Goal: Obtain resource: Download file/media

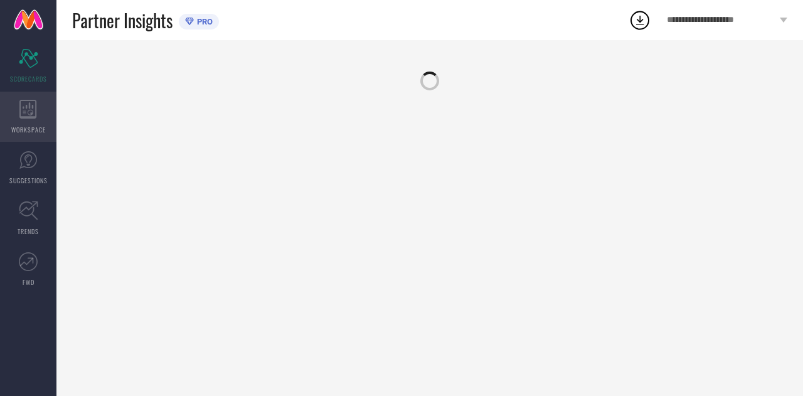
click at [10, 112] on div "WORKSPACE" at bounding box center [28, 117] width 56 height 50
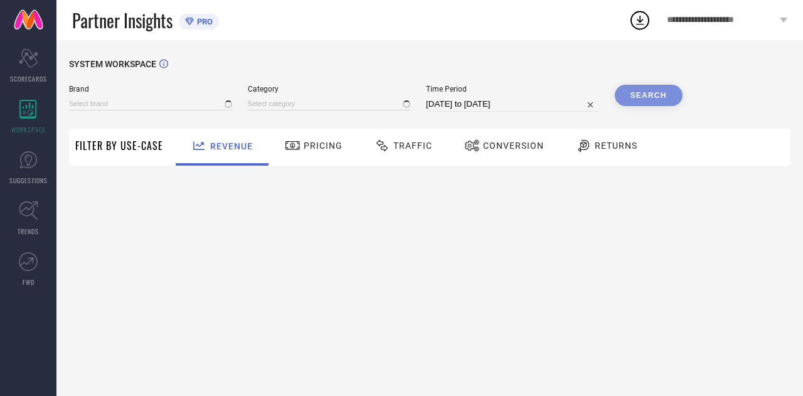
type input "THE SOULED STORE"
type input "All"
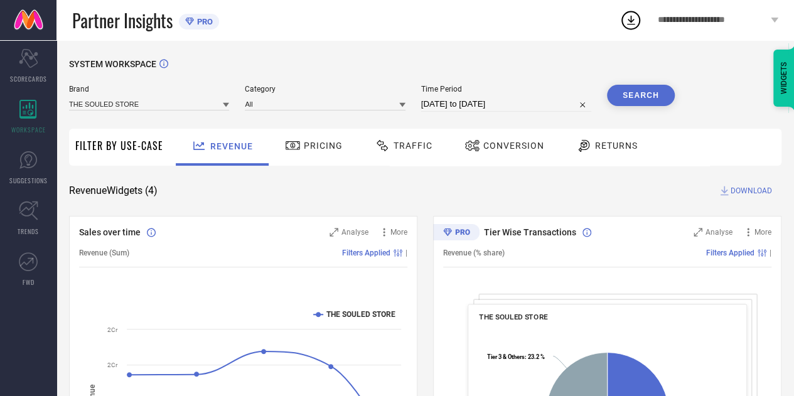
click at [396, 146] on span "Traffic" at bounding box center [412, 146] width 39 height 10
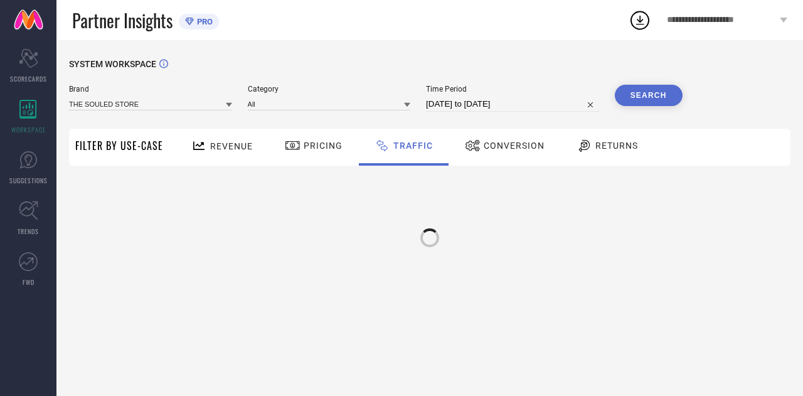
select select "7"
select select "2025"
select select "8"
select select "2025"
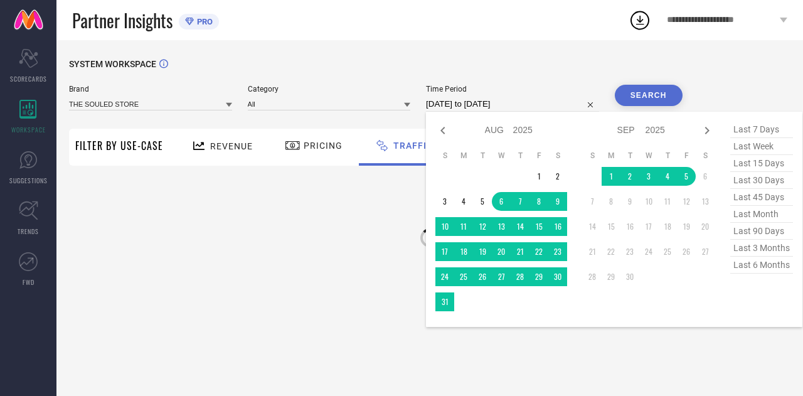
click at [528, 99] on input "[DATE] to [DATE]" at bounding box center [512, 104] width 173 height 15
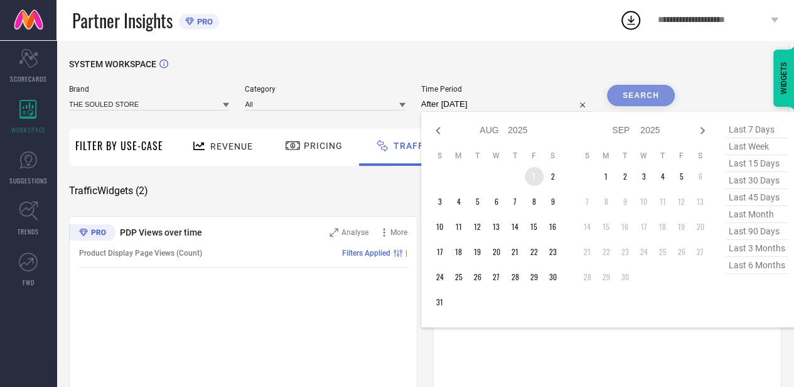
click at [540, 174] on td "1" at bounding box center [534, 176] width 19 height 19
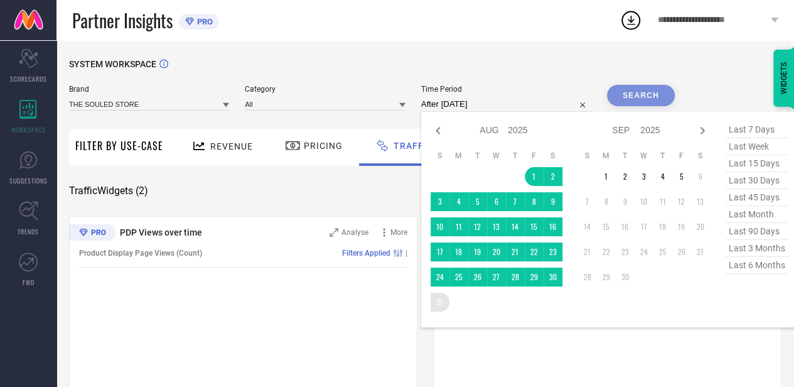
type input "[DATE] to [DATE]"
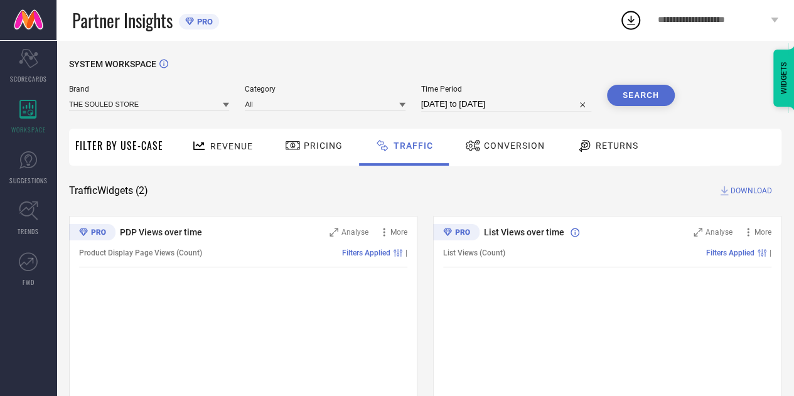
click at [623, 90] on button "Search" at bounding box center [641, 95] width 68 height 21
click at [754, 191] on span "DOWNLOAD" at bounding box center [750, 190] width 41 height 13
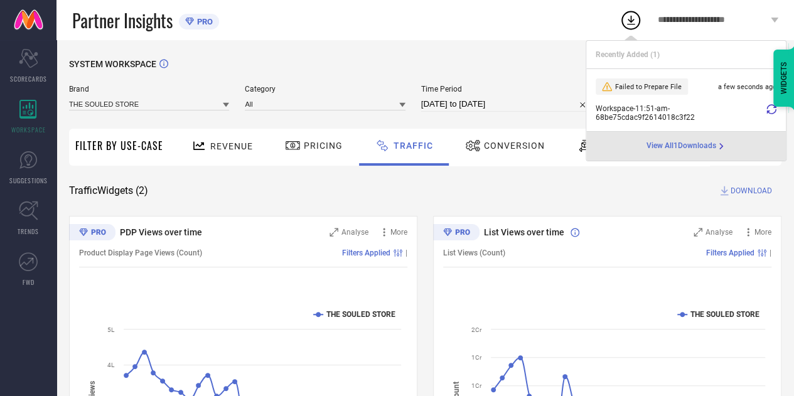
click at [771, 112] on icon at bounding box center [771, 109] width 10 height 10
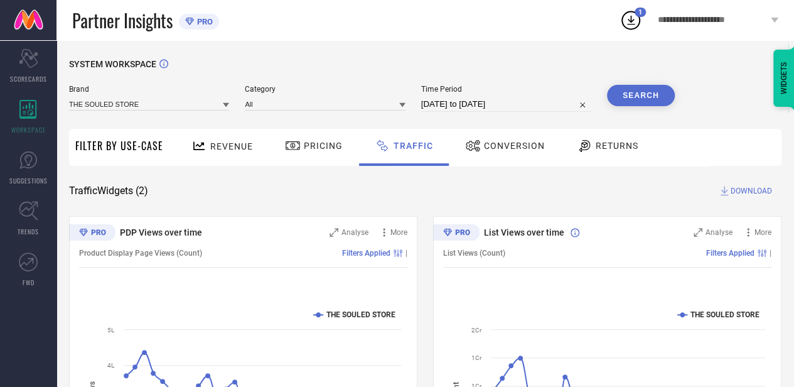
select select "7"
select select "2025"
select select "8"
select select "2025"
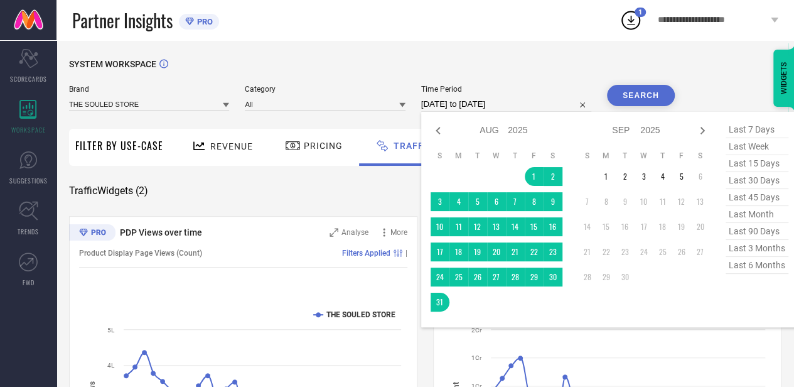
click at [528, 102] on input "[DATE] to [DATE]" at bounding box center [506, 104] width 170 height 15
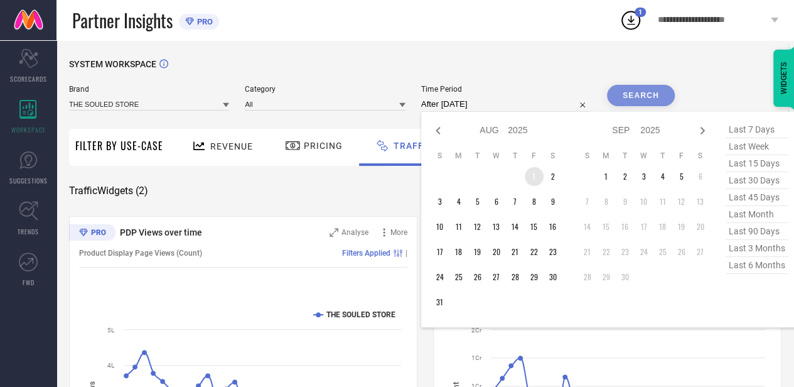
click at [535, 172] on td "1" at bounding box center [534, 176] width 19 height 19
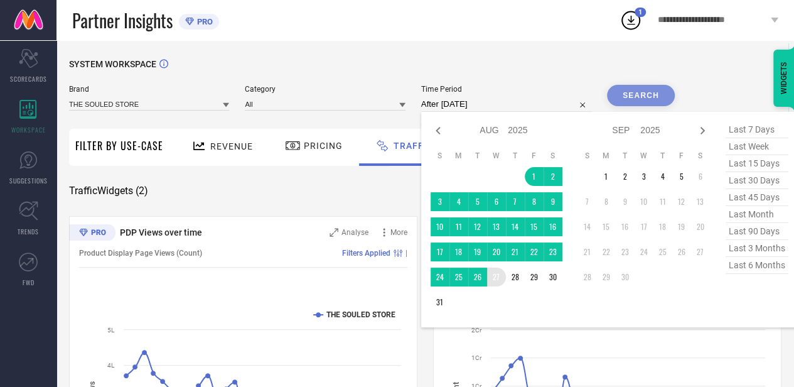
type input "[DATE] to [DATE]"
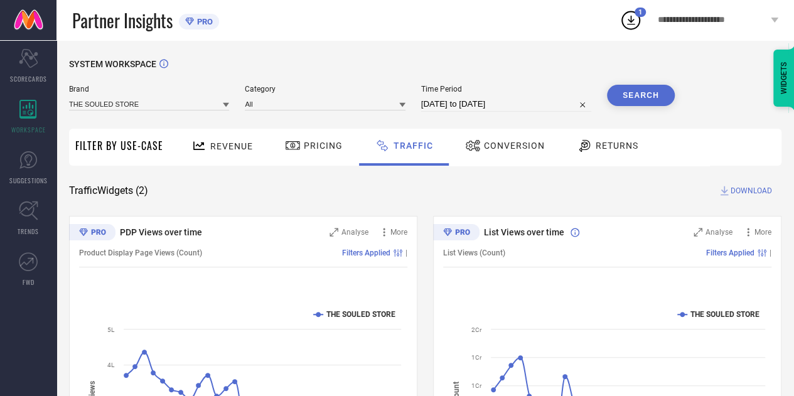
click at [618, 100] on button "Search" at bounding box center [641, 95] width 68 height 21
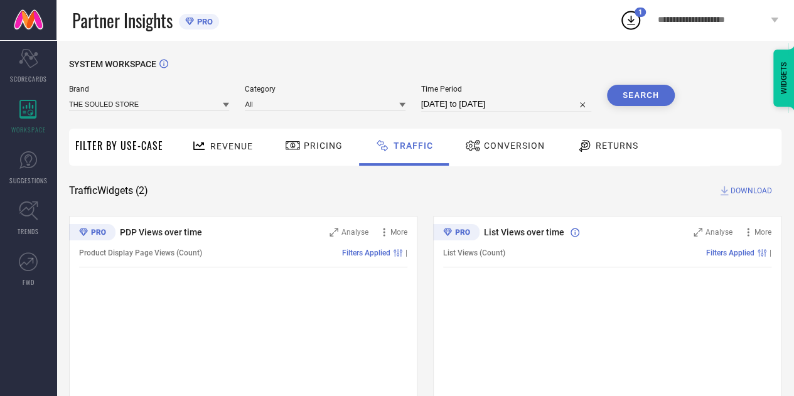
click at [748, 188] on span "DOWNLOAD" at bounding box center [750, 190] width 41 height 13
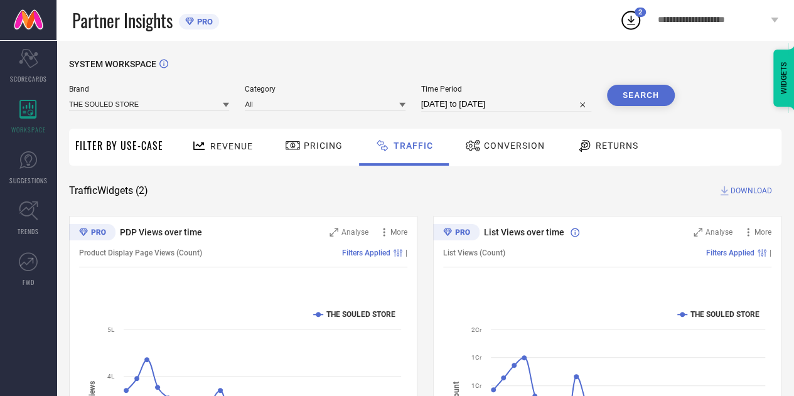
click at [633, 19] on icon at bounding box center [631, 20] width 8 height 9
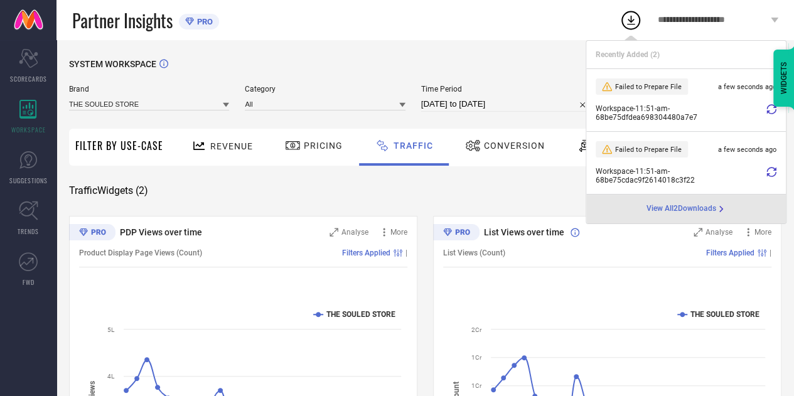
click at [769, 107] on icon at bounding box center [771, 109] width 10 height 10
select select "7"
select select "2025"
select select "8"
select select "2025"
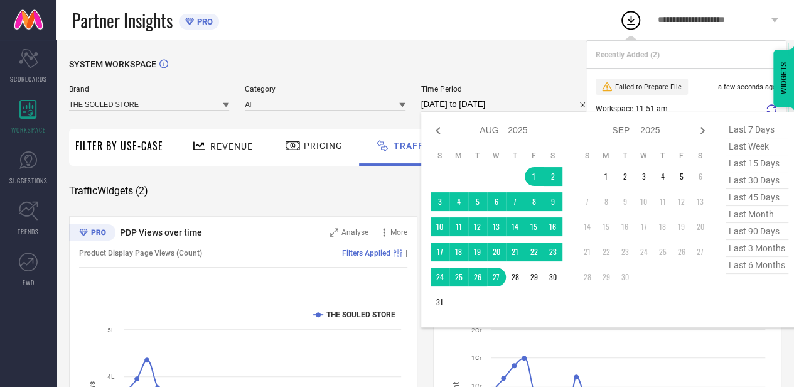
click at [530, 101] on input "[DATE] to [DATE]" at bounding box center [506, 104] width 170 height 15
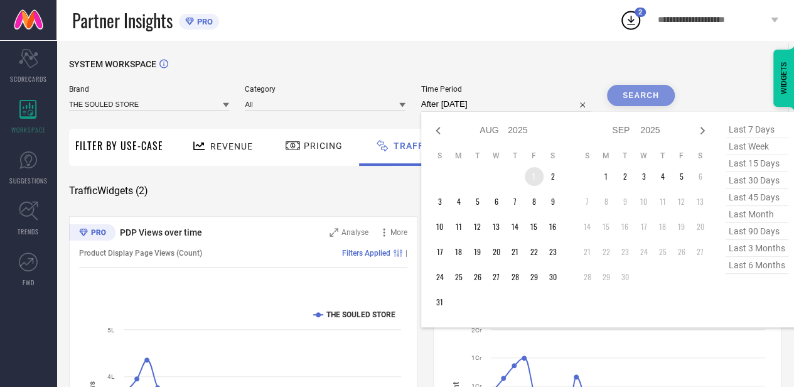
click at [538, 181] on td "1" at bounding box center [534, 176] width 19 height 19
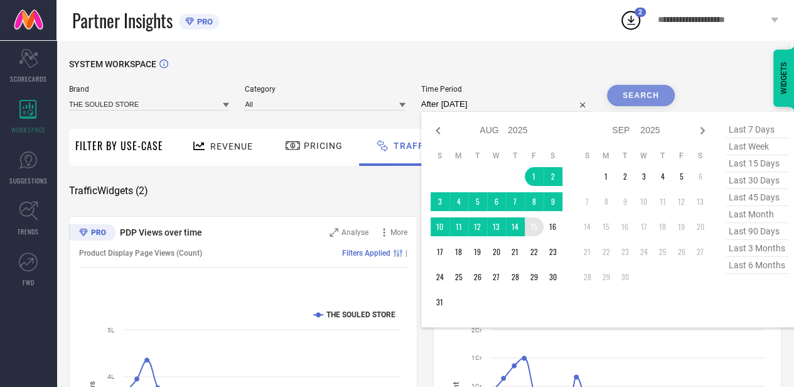
type input "[DATE] to [DATE]"
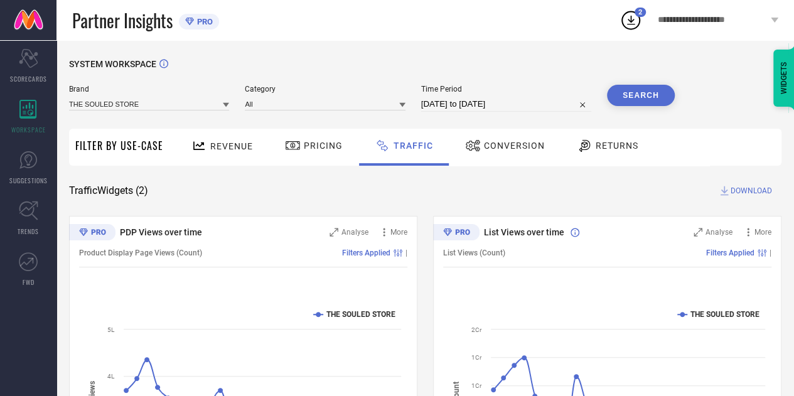
click at [742, 191] on span "DOWNLOAD" at bounding box center [750, 190] width 41 height 13
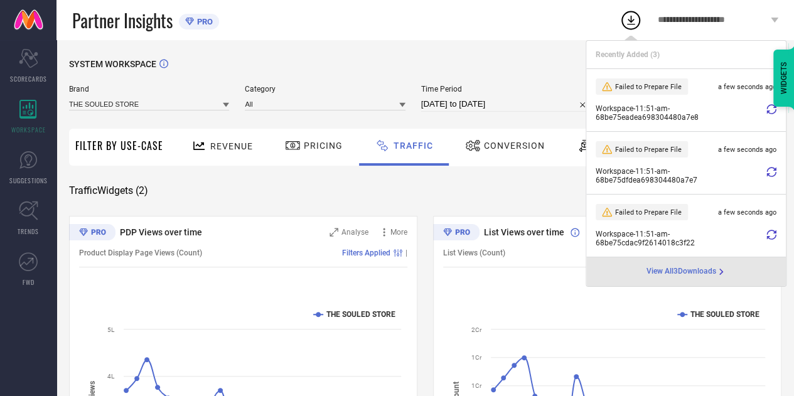
select select "7"
select select "2025"
select select "8"
select select "2025"
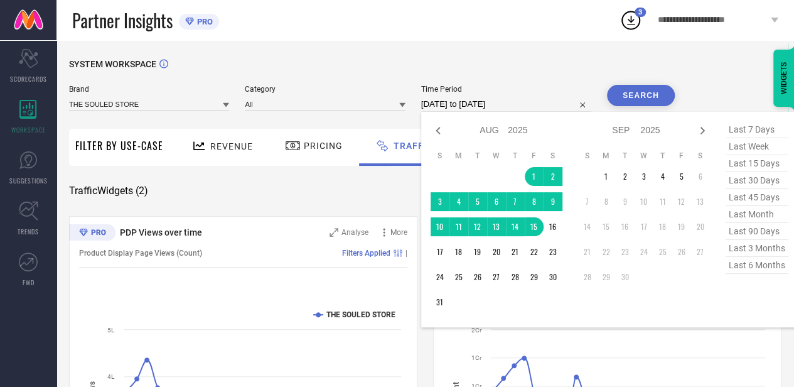
click at [528, 107] on input "[DATE] to [DATE]" at bounding box center [506, 104] width 170 height 15
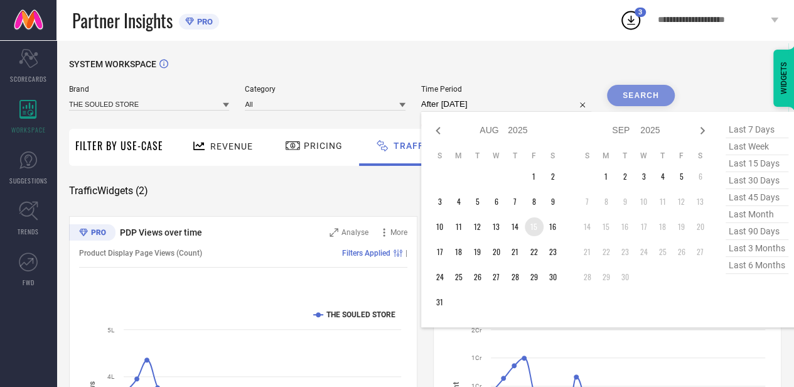
click at [535, 227] on td "15" at bounding box center [534, 226] width 19 height 19
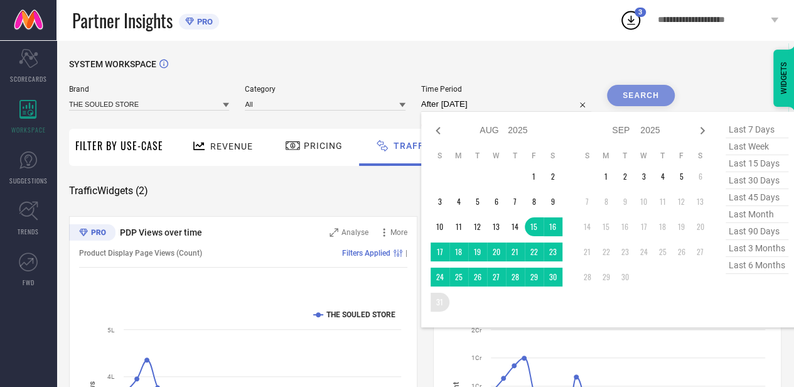
type input "[DATE] to [DATE]"
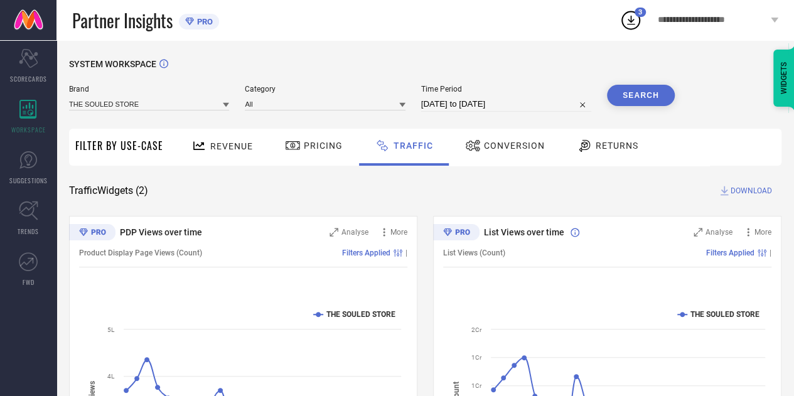
click at [636, 102] on button "Search" at bounding box center [641, 95] width 68 height 21
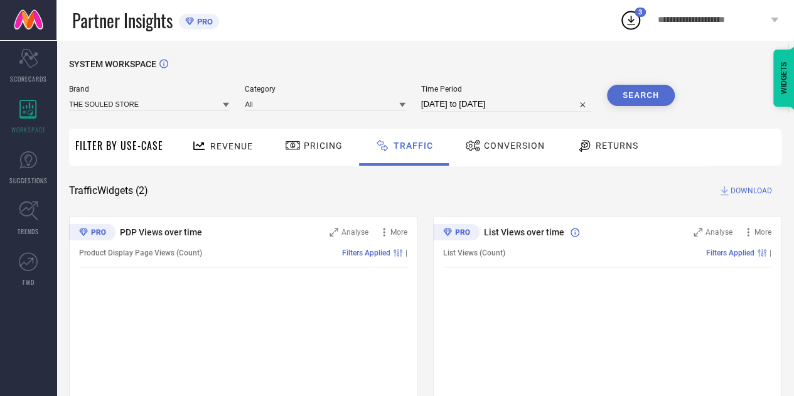
click at [751, 190] on span "DOWNLOAD" at bounding box center [750, 190] width 41 height 13
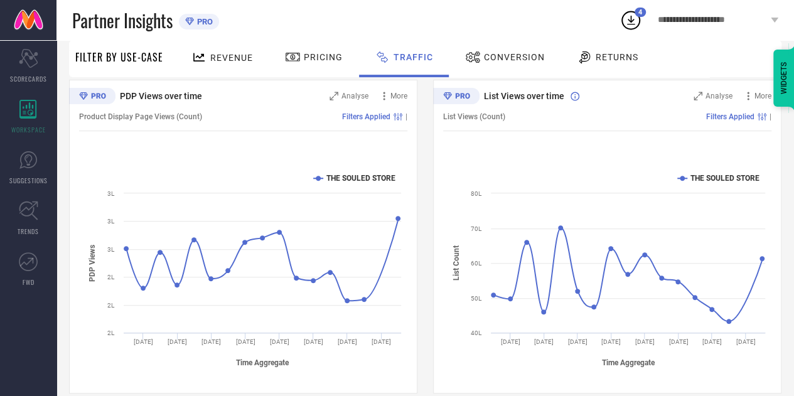
scroll to position [152, 0]
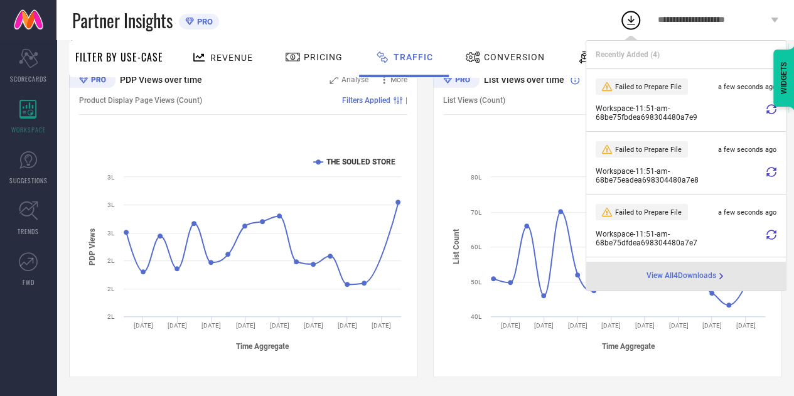
click at [666, 270] on div "View All 4 Downloads" at bounding box center [686, 276] width 200 height 29
click at [667, 275] on span "View All 4 Downloads" at bounding box center [681, 276] width 70 height 10
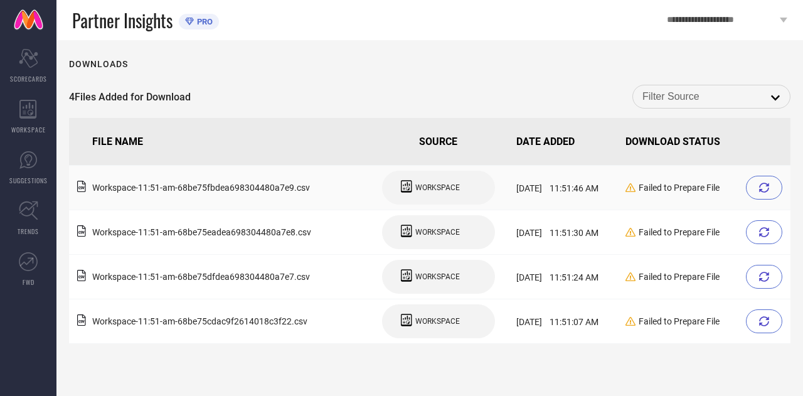
click at [754, 186] on div at bounding box center [764, 188] width 36 height 24
click at [762, 278] on icon at bounding box center [764, 277] width 10 height 10
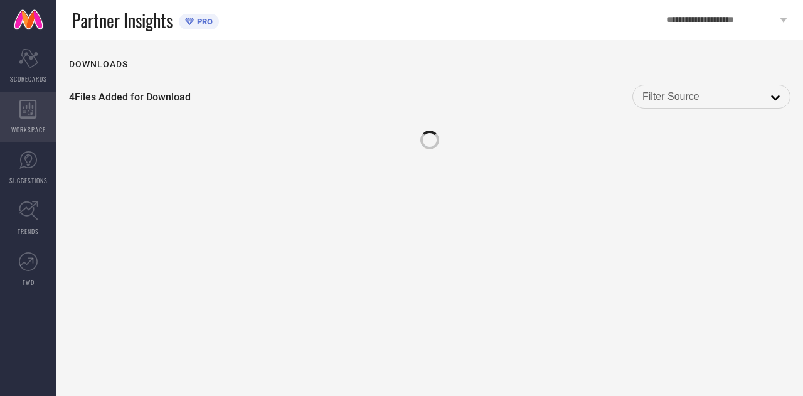
click at [11, 112] on div "WORKSPACE" at bounding box center [28, 117] width 56 height 50
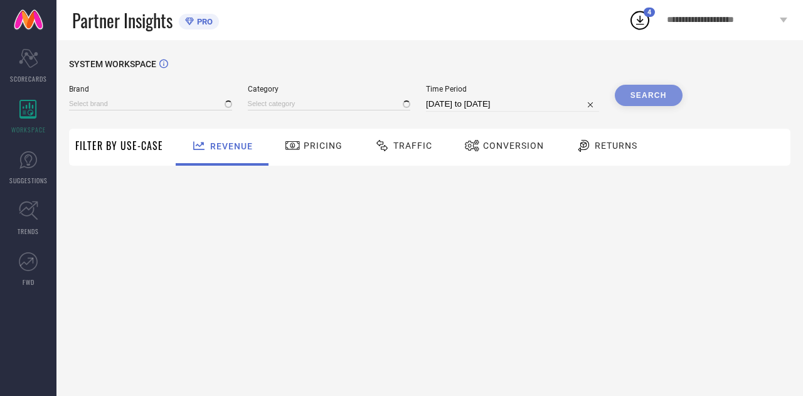
click at [410, 155] on div "Traffic" at bounding box center [404, 145] width 64 height 21
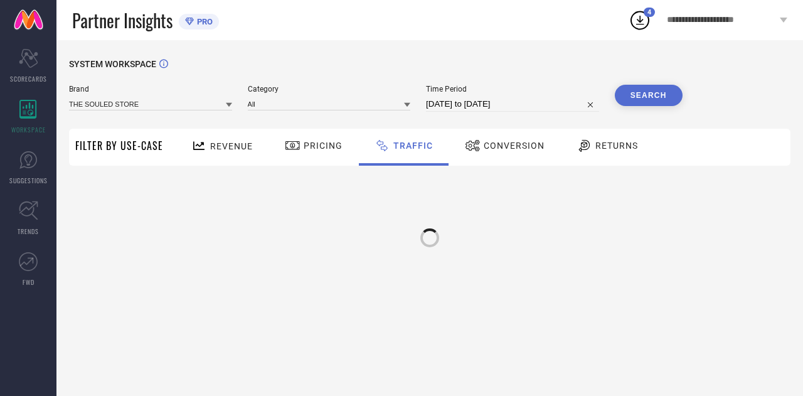
type input "THE SOULED STORE"
type input "All"
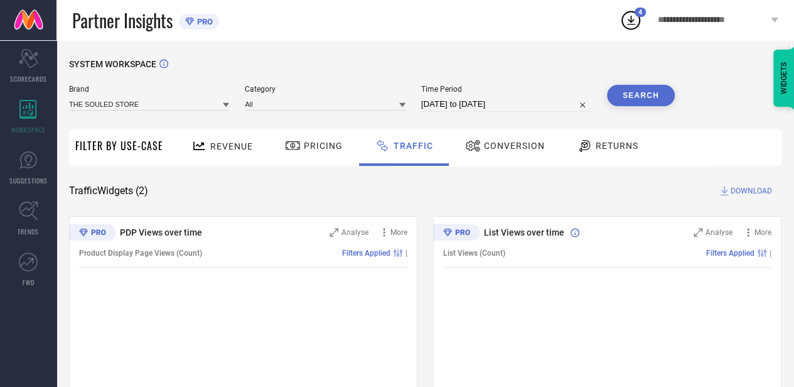
select select "7"
select select "2025"
select select "8"
select select "2025"
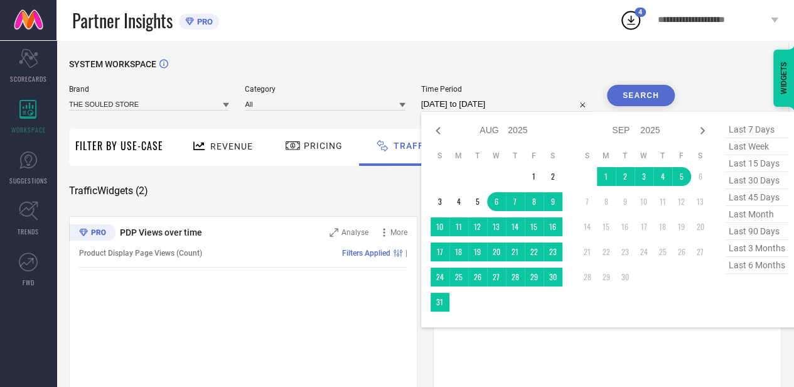
click at [536, 105] on input "[DATE] to [DATE]" at bounding box center [506, 104] width 170 height 15
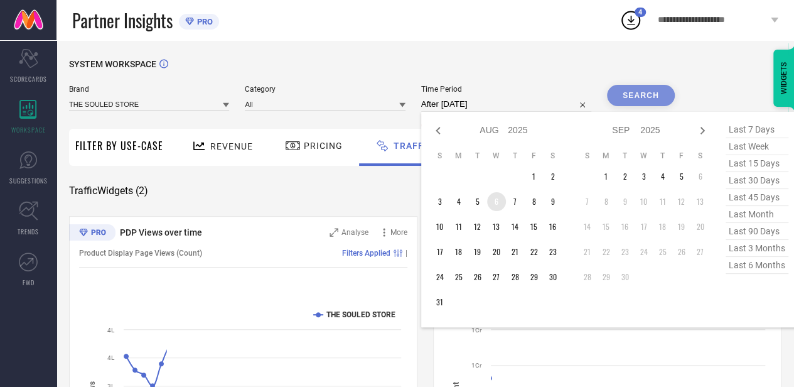
click at [497, 203] on td "6" at bounding box center [496, 201] width 19 height 19
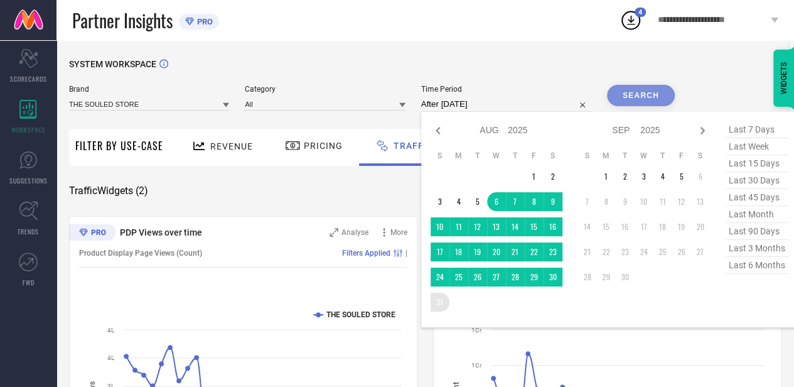
type input "[DATE] to [DATE]"
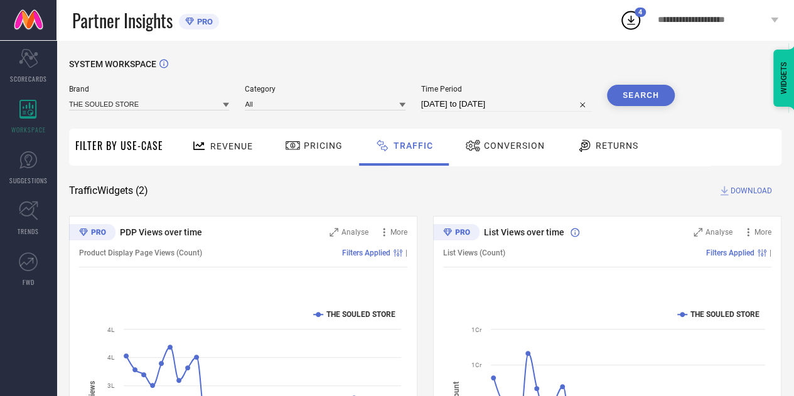
click at [641, 93] on button "Search" at bounding box center [641, 95] width 68 height 21
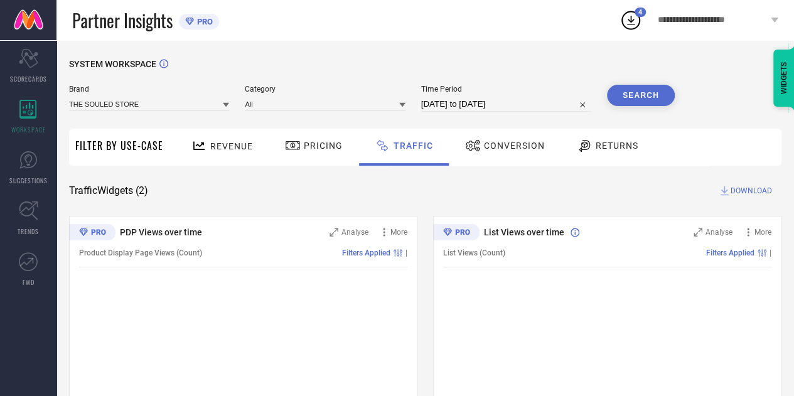
click at [739, 193] on span "DOWNLOAD" at bounding box center [750, 190] width 41 height 13
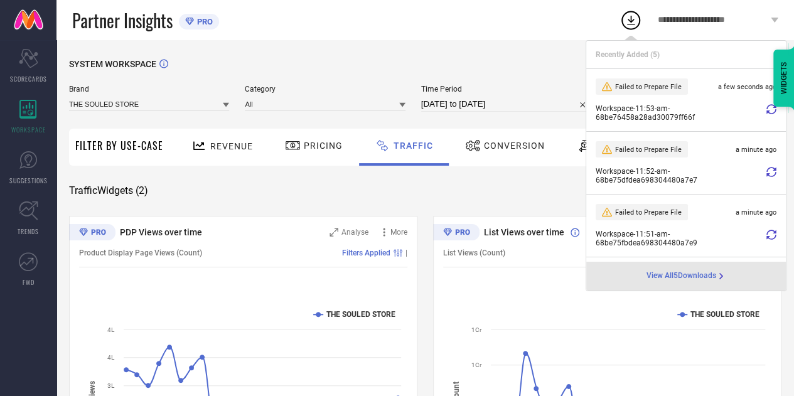
click at [766, 106] on icon at bounding box center [771, 109] width 10 height 10
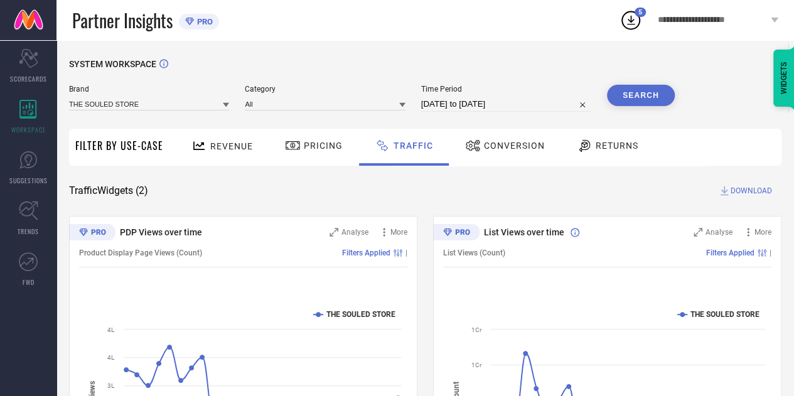
click at [635, 18] on icon at bounding box center [630, 20] width 23 height 23
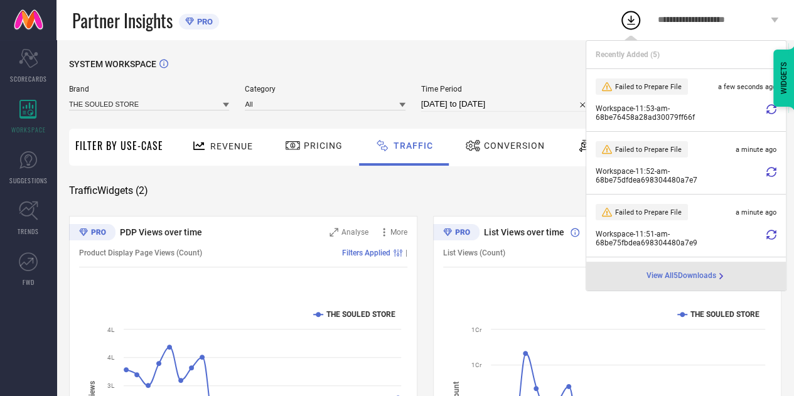
click at [766, 172] on icon at bounding box center [771, 172] width 10 height 10
click at [766, 110] on icon at bounding box center [771, 109] width 10 height 10
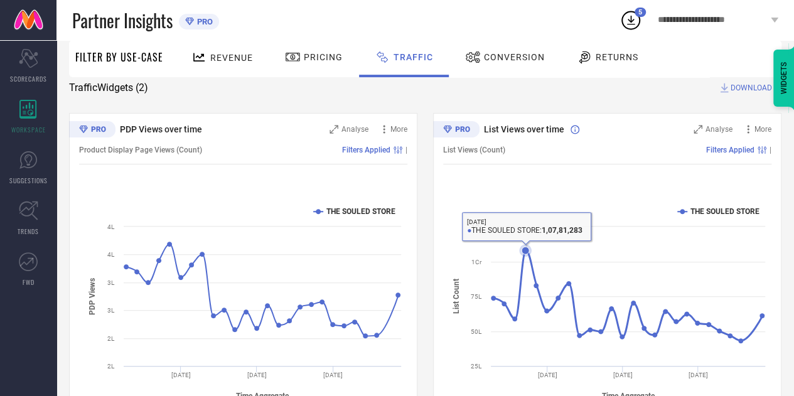
scroll to position [102, 0]
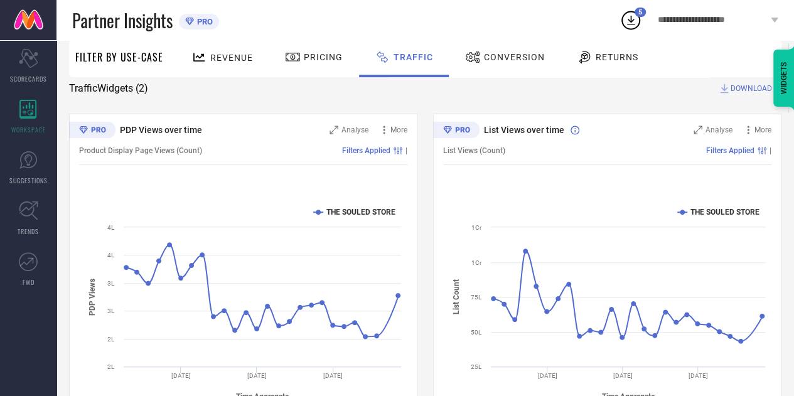
click at [639, 14] on span "5" at bounding box center [640, 12] width 4 height 8
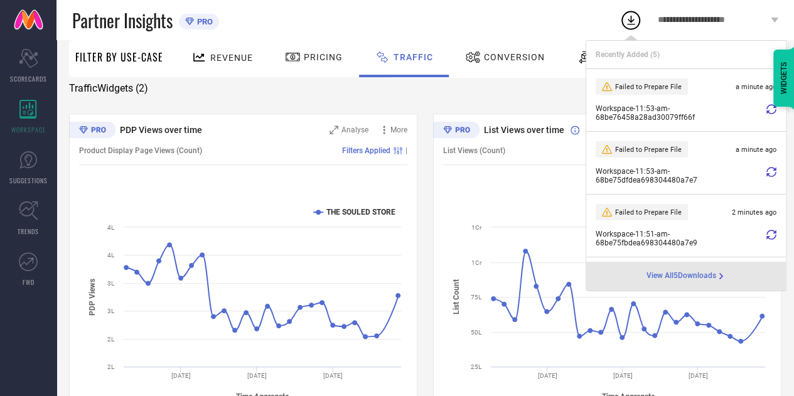
click at [671, 278] on span "View All 5 Downloads" at bounding box center [681, 276] width 70 height 10
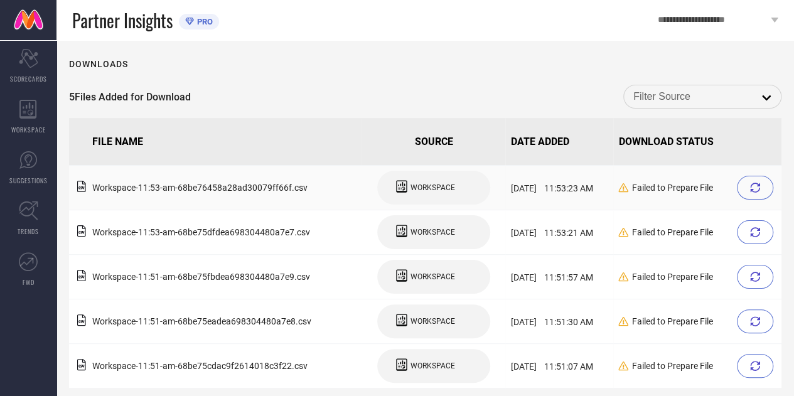
click at [752, 193] on icon at bounding box center [755, 188] width 10 height 10
click at [755, 234] on icon at bounding box center [755, 232] width 10 height 10
click at [4, 95] on div "WORKSPACE" at bounding box center [28, 117] width 56 height 50
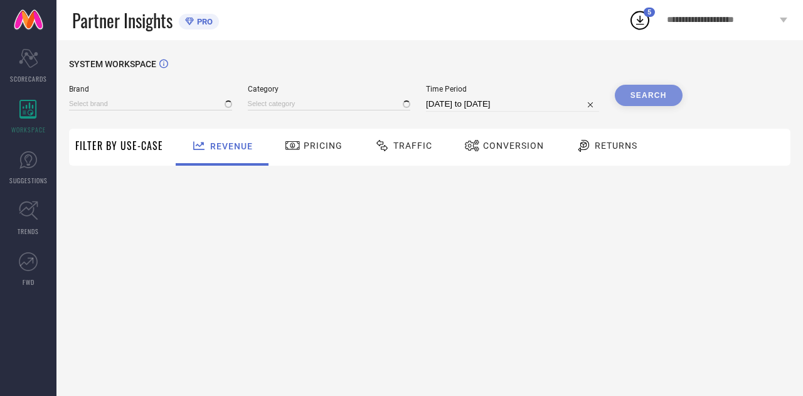
click at [414, 141] on span "Traffic" at bounding box center [412, 146] width 39 height 10
select select "7"
select select "2025"
select select "8"
select select "2025"
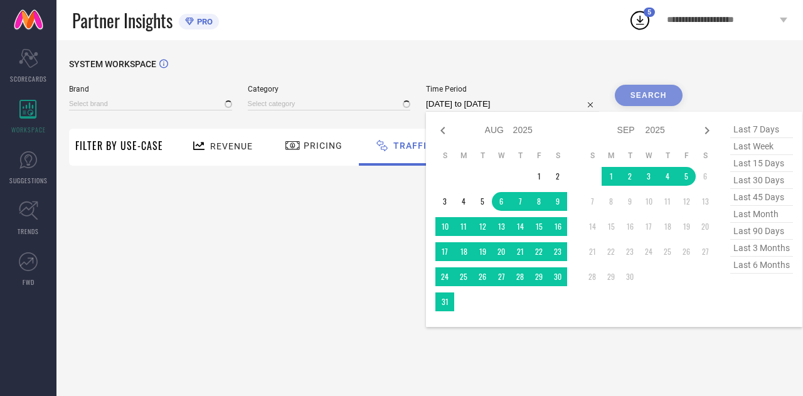
click at [535, 104] on input "[DATE] to [DATE]" at bounding box center [512, 104] width 173 height 15
type input "After [DATE]"
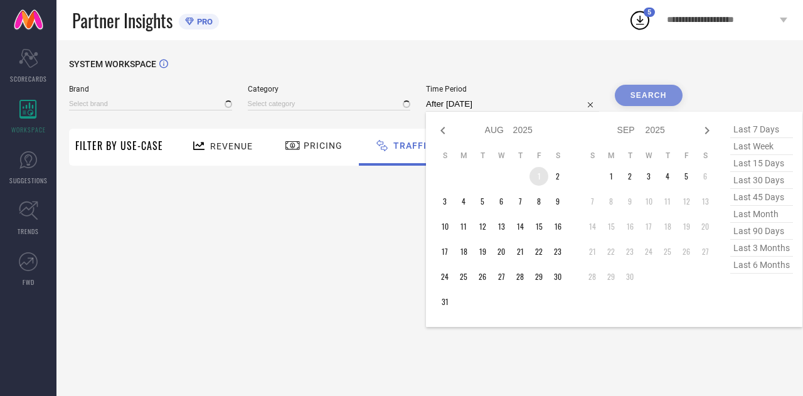
click at [543, 174] on td "1" at bounding box center [539, 176] width 19 height 19
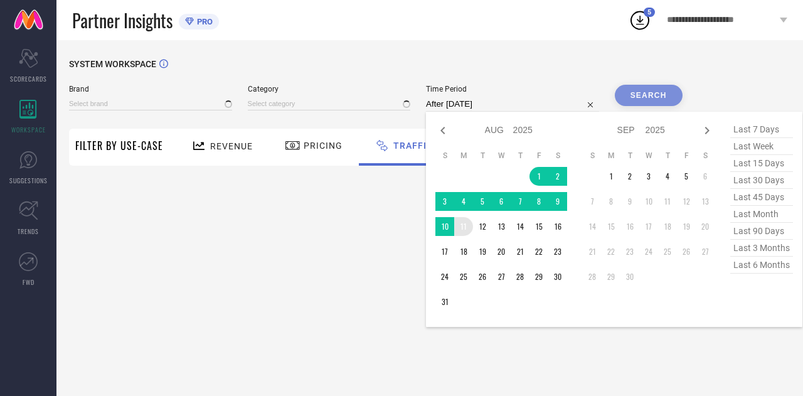
type input "THE SOULED STORE"
type input "All"
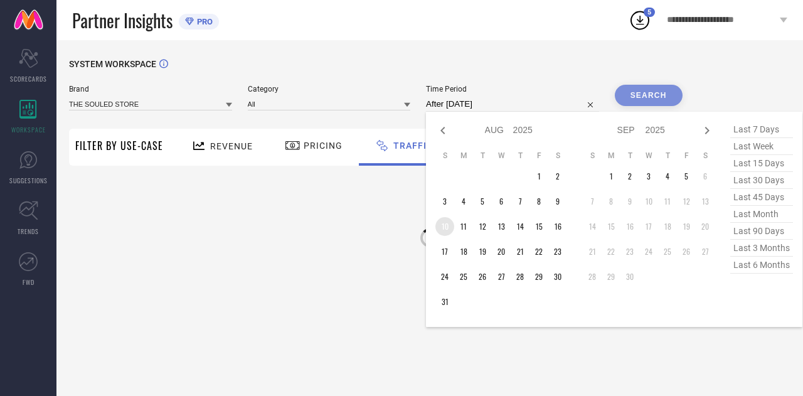
click at [449, 226] on td "10" at bounding box center [445, 226] width 19 height 19
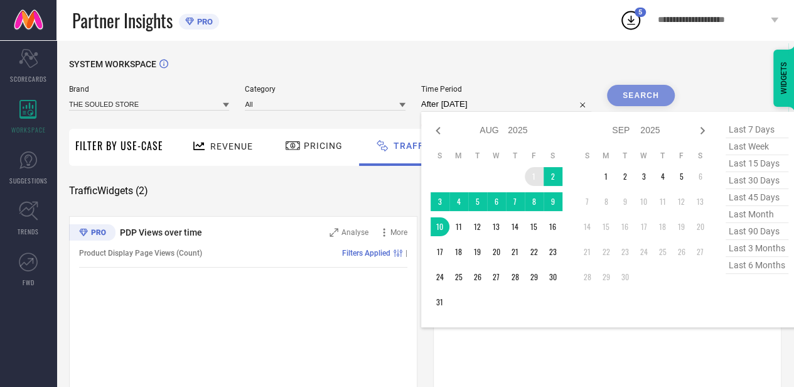
type input "[DATE] to [DATE]"
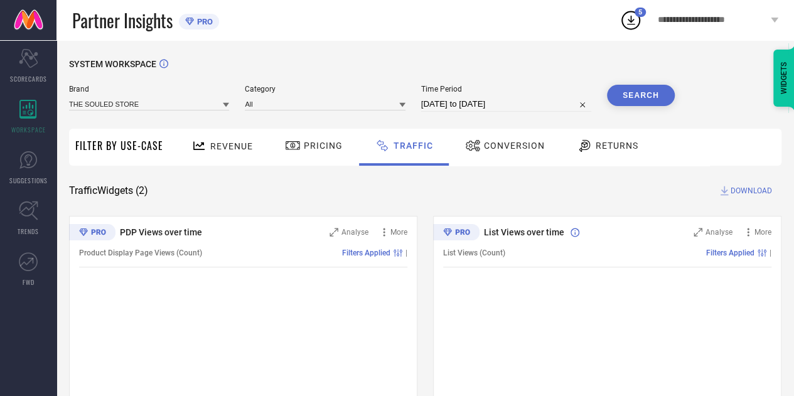
click at [634, 89] on button "Search" at bounding box center [641, 95] width 68 height 21
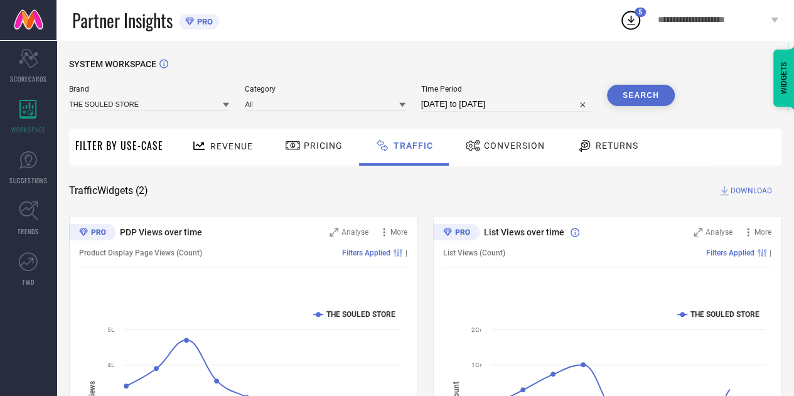
click at [734, 191] on span "DOWNLOAD" at bounding box center [750, 190] width 41 height 13
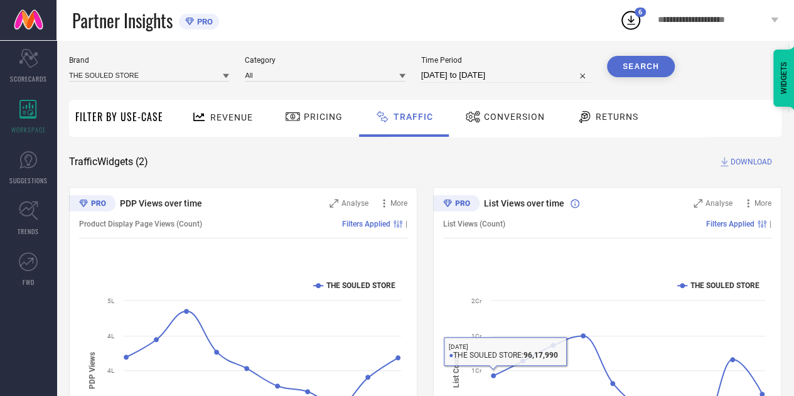
select select "7"
select select "2025"
select select "8"
select select "2025"
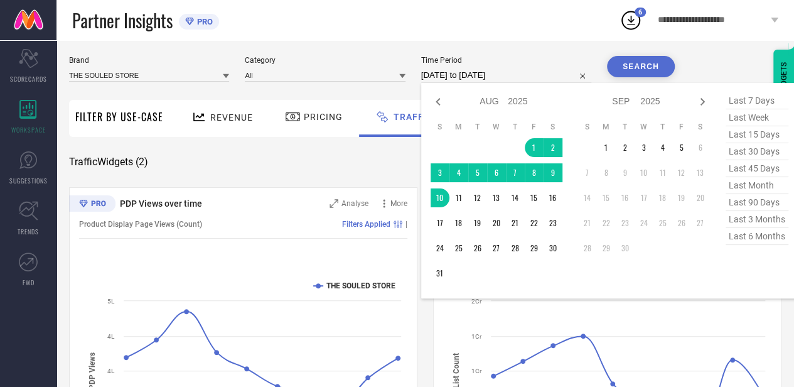
click at [525, 74] on input "[DATE] to [DATE]" at bounding box center [506, 75] width 170 height 15
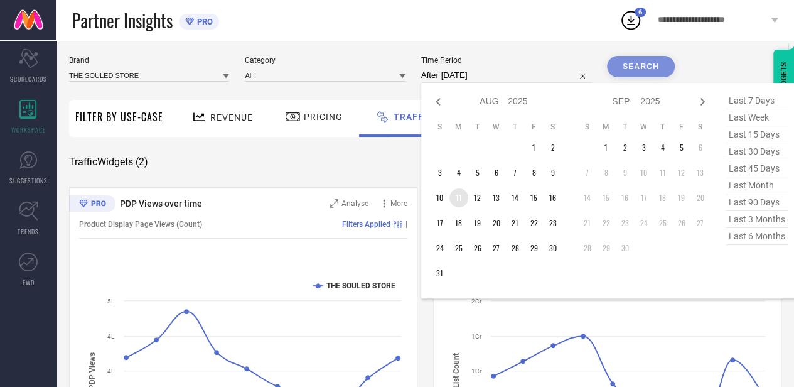
click at [463, 198] on td "11" at bounding box center [458, 197] width 19 height 19
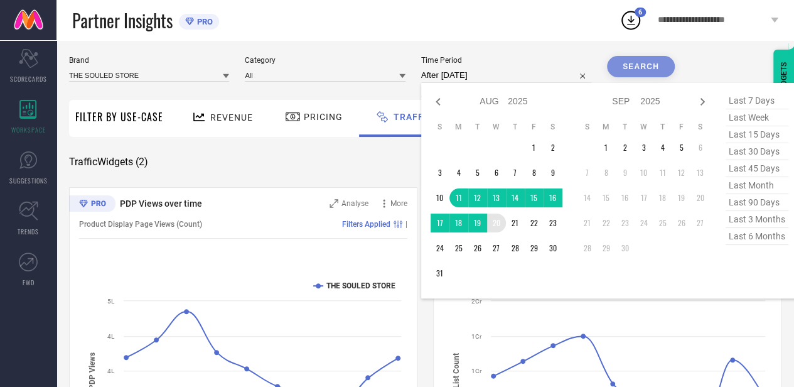
type input "[DATE] to [DATE]"
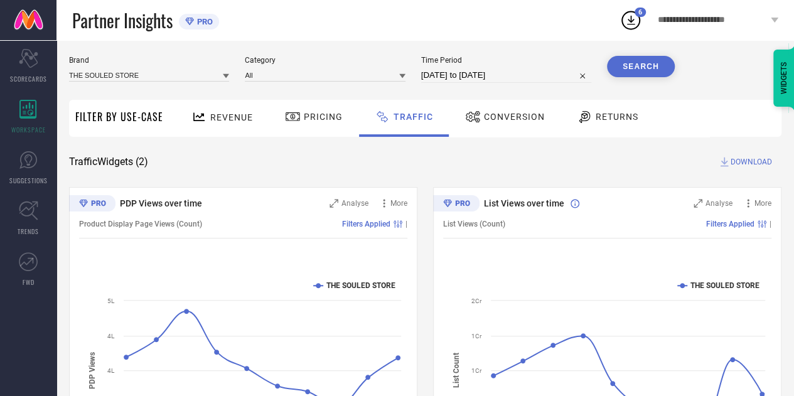
click at [640, 72] on button "Search" at bounding box center [641, 66] width 68 height 21
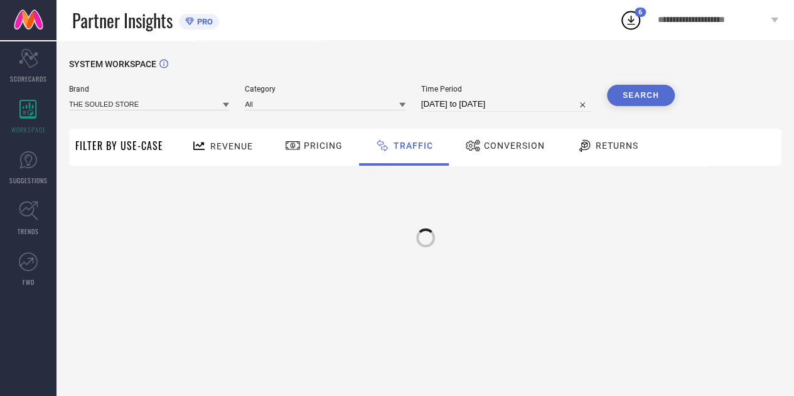
scroll to position [0, 0]
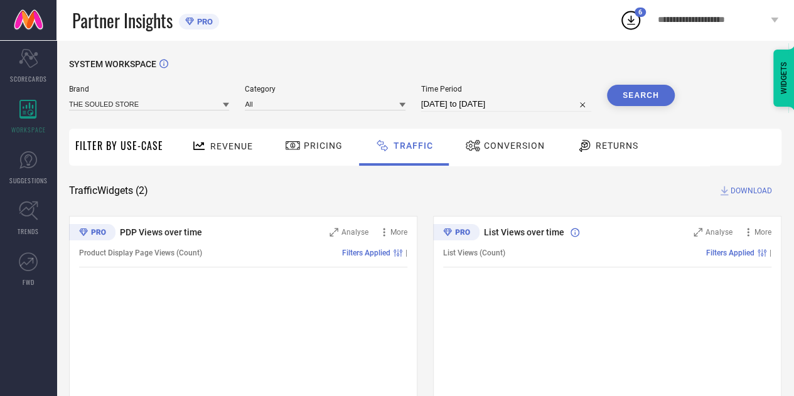
click at [752, 188] on span "DOWNLOAD" at bounding box center [750, 190] width 41 height 13
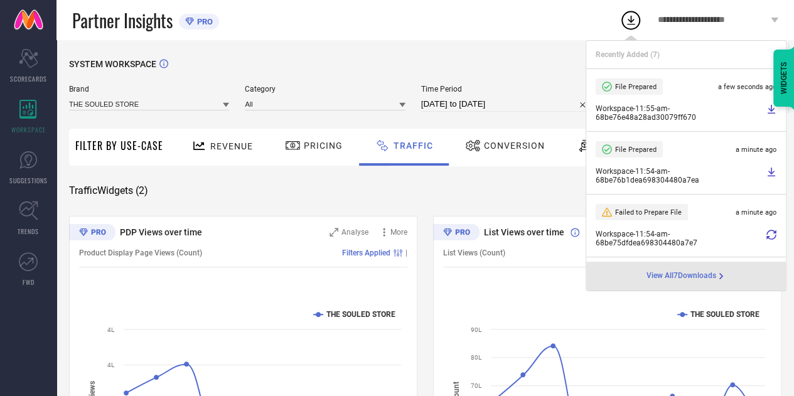
scroll to position [5, 0]
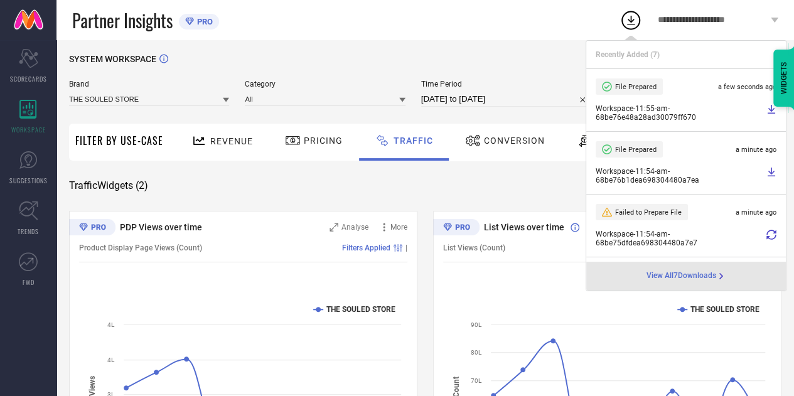
select select "7"
select select "2025"
select select "8"
select select "2025"
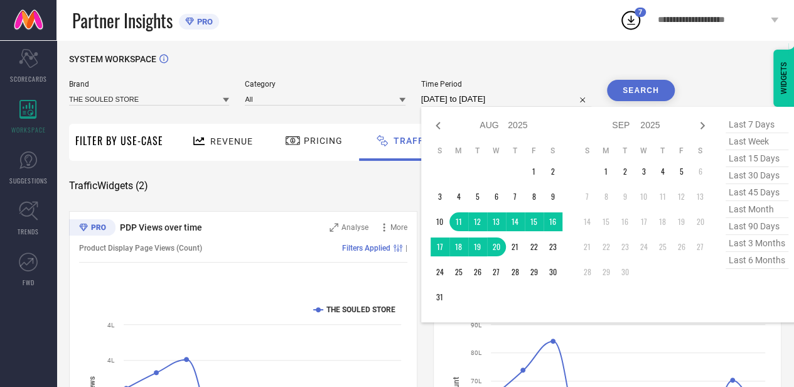
click at [540, 100] on input "[DATE] to [DATE]" at bounding box center [506, 99] width 170 height 15
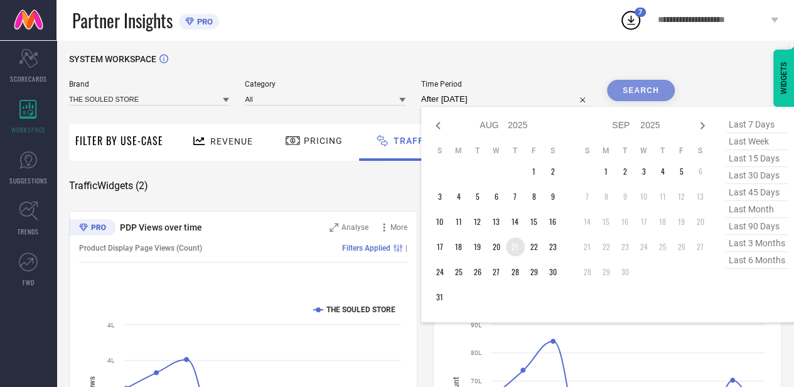
click at [514, 252] on td "21" at bounding box center [515, 246] width 19 height 19
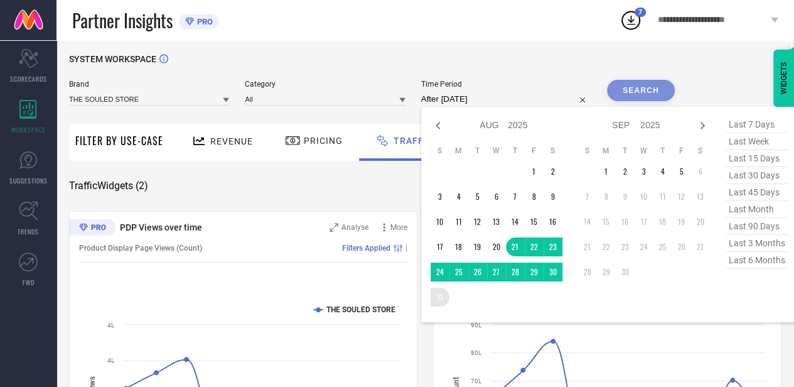
type input "[DATE] to [DATE]"
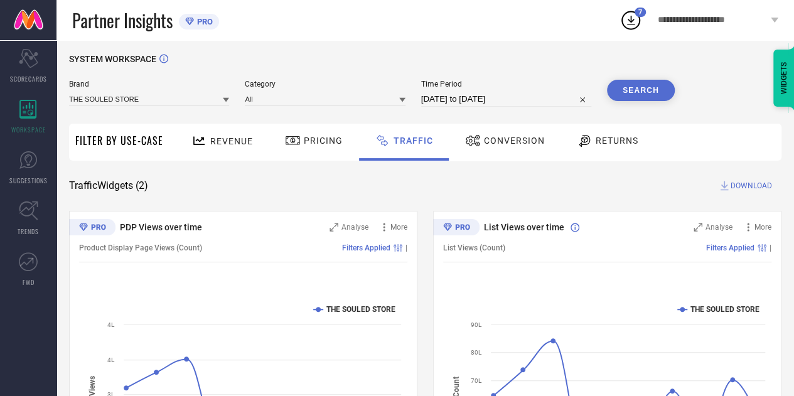
click at [639, 87] on button "Search" at bounding box center [641, 90] width 68 height 21
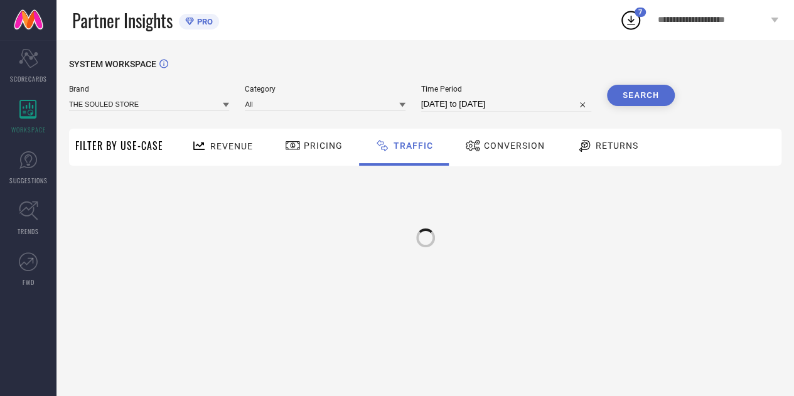
scroll to position [0, 0]
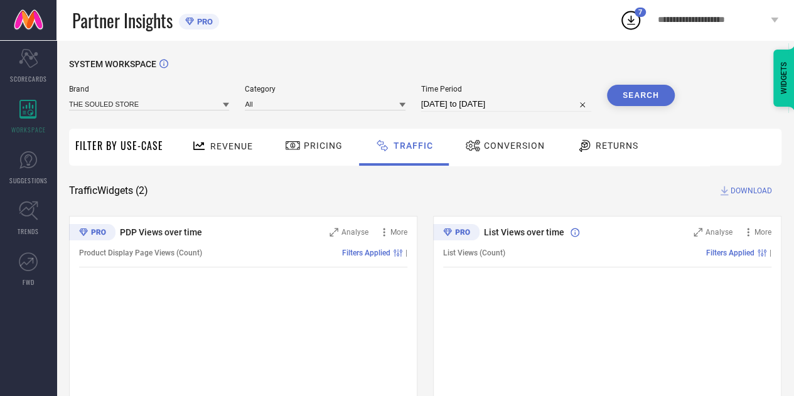
click at [739, 192] on span "DOWNLOAD" at bounding box center [750, 190] width 41 height 13
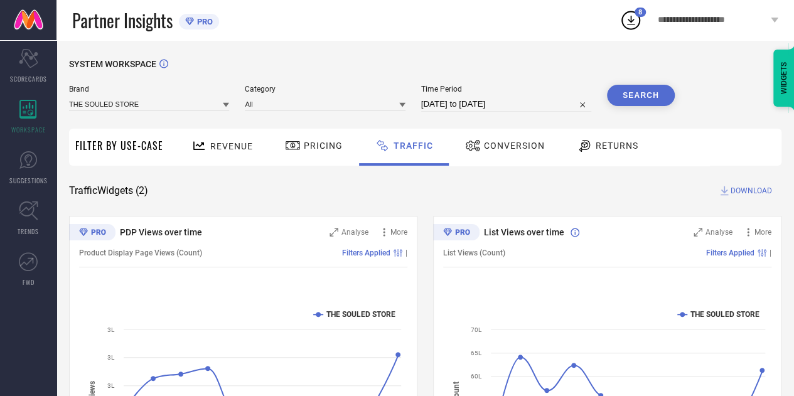
click at [542, 70] on div "SYSTEM WORKSPACE" at bounding box center [425, 72] width 712 height 26
click at [646, 105] on button "Search" at bounding box center [641, 95] width 68 height 21
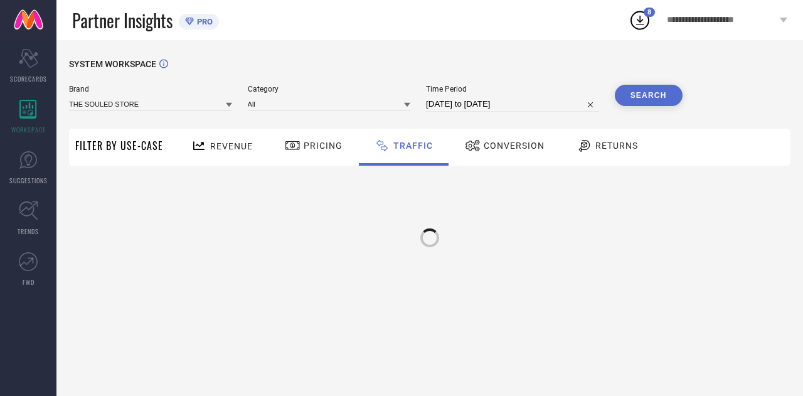
click at [644, 27] on icon at bounding box center [640, 20] width 23 height 23
click at [514, 73] on div "SYSTEM WORKSPACE" at bounding box center [430, 72] width 722 height 26
